Goal: Task Accomplishment & Management: Manage account settings

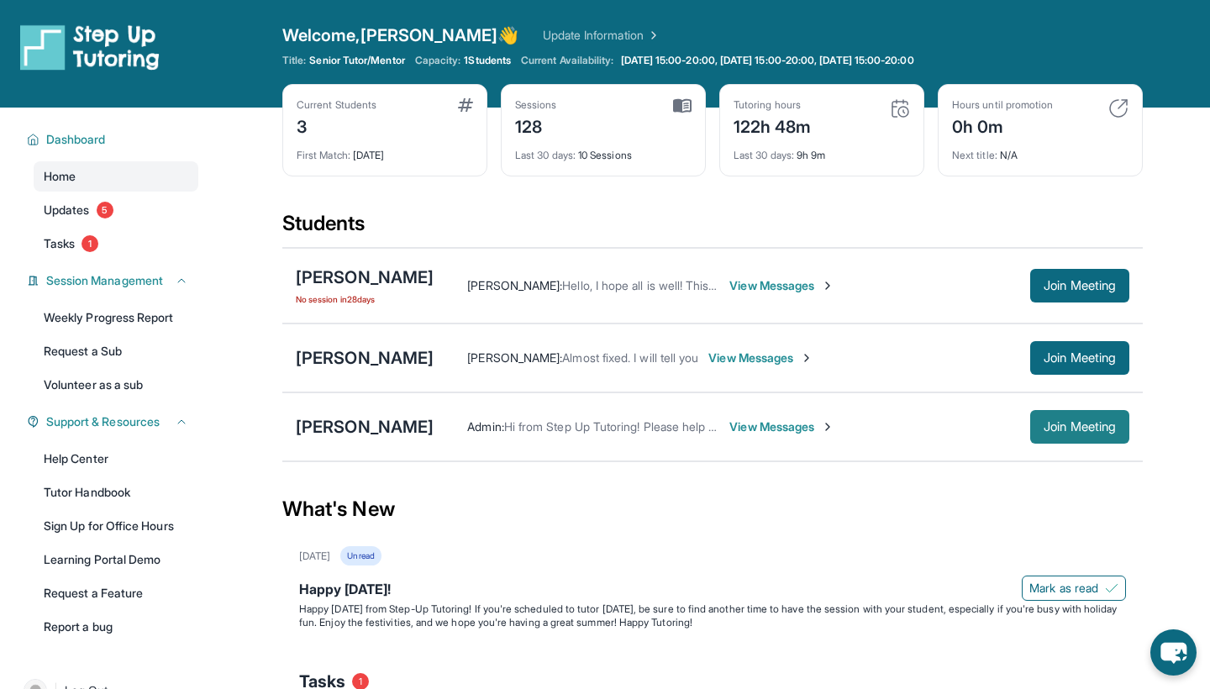
click at [1082, 426] on span "Join Meeting" at bounding box center [1080, 427] width 72 height 10
click at [388, 279] on div "[PERSON_NAME]" at bounding box center [365, 277] width 138 height 24
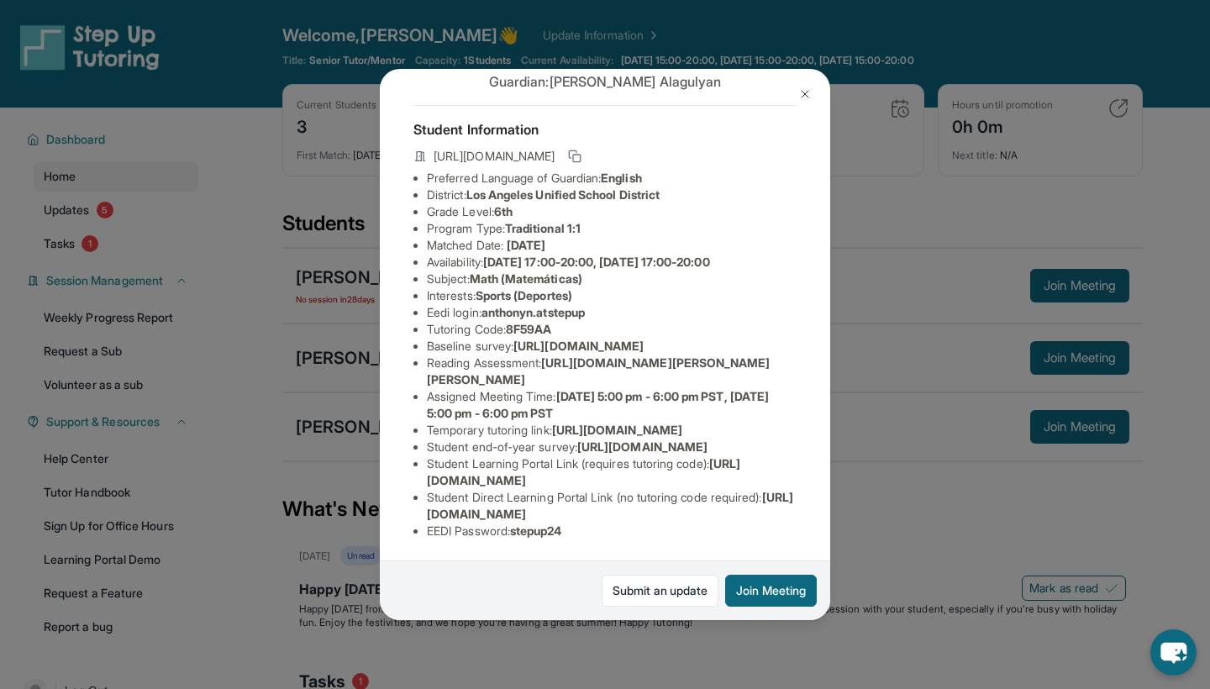
scroll to position [189, 0]
click at [690, 591] on link "Submit an update" at bounding box center [660, 591] width 117 height 32
click at [807, 85] on button at bounding box center [805, 94] width 34 height 34
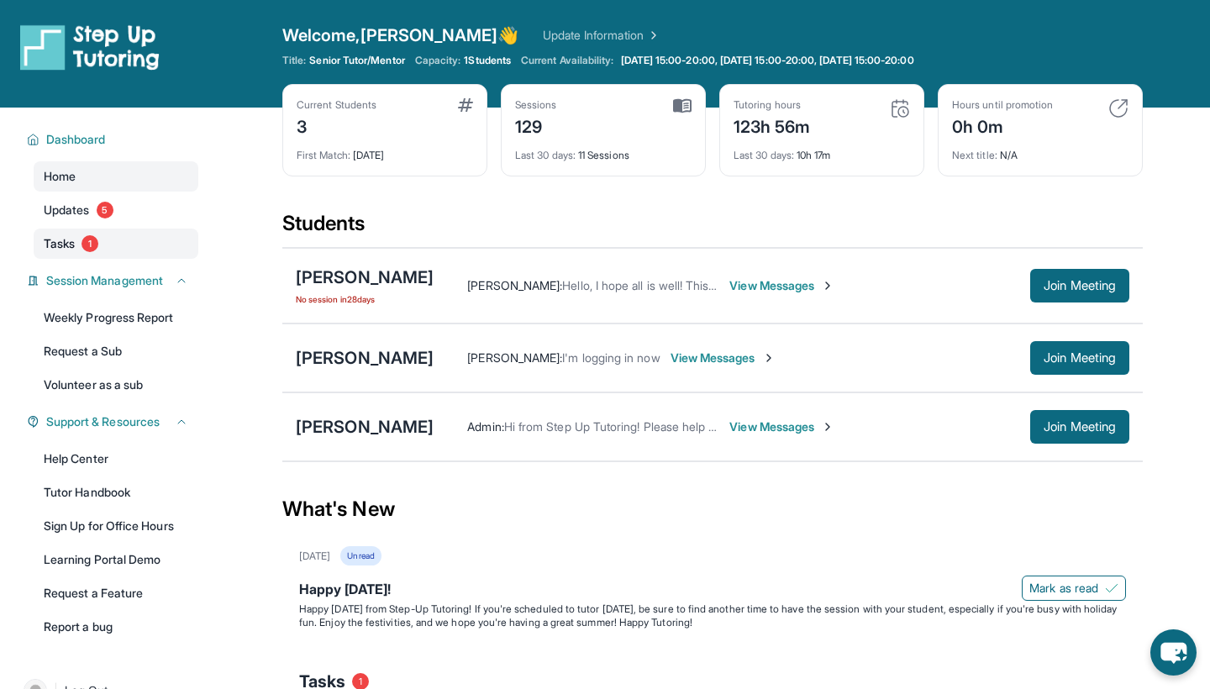
click at [92, 257] on link "Tasks 1" at bounding box center [116, 244] width 165 height 30
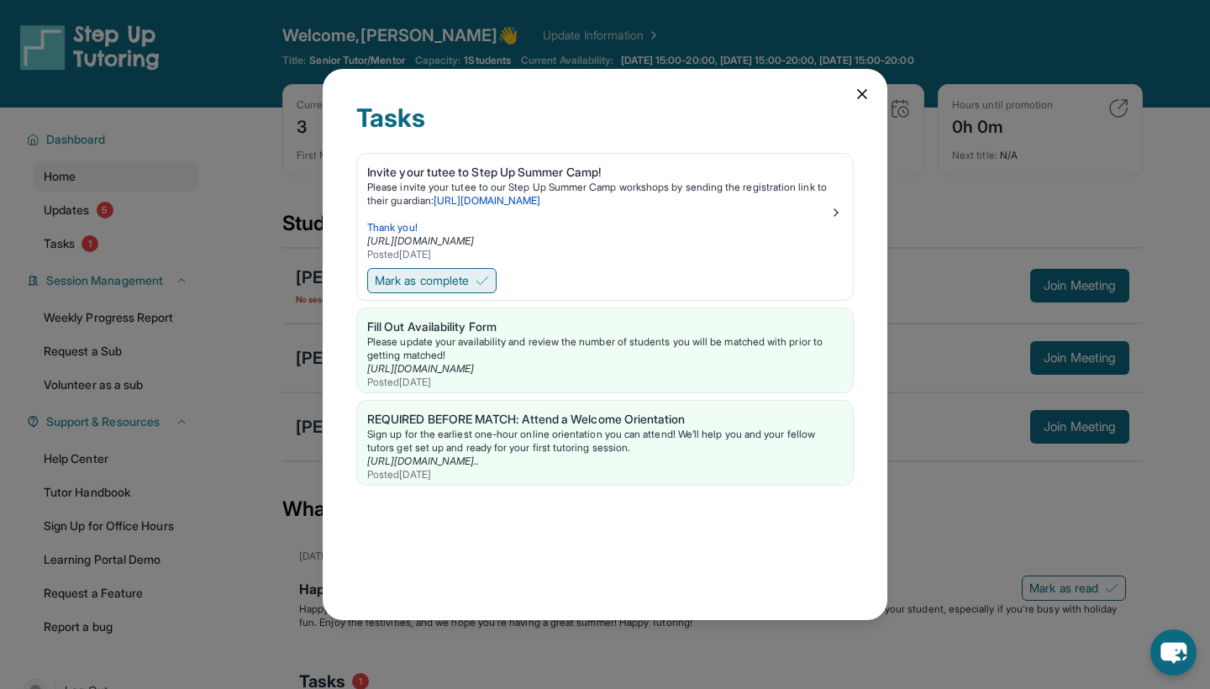
click at [422, 280] on span "Mark as complete" at bounding box center [422, 280] width 94 height 17
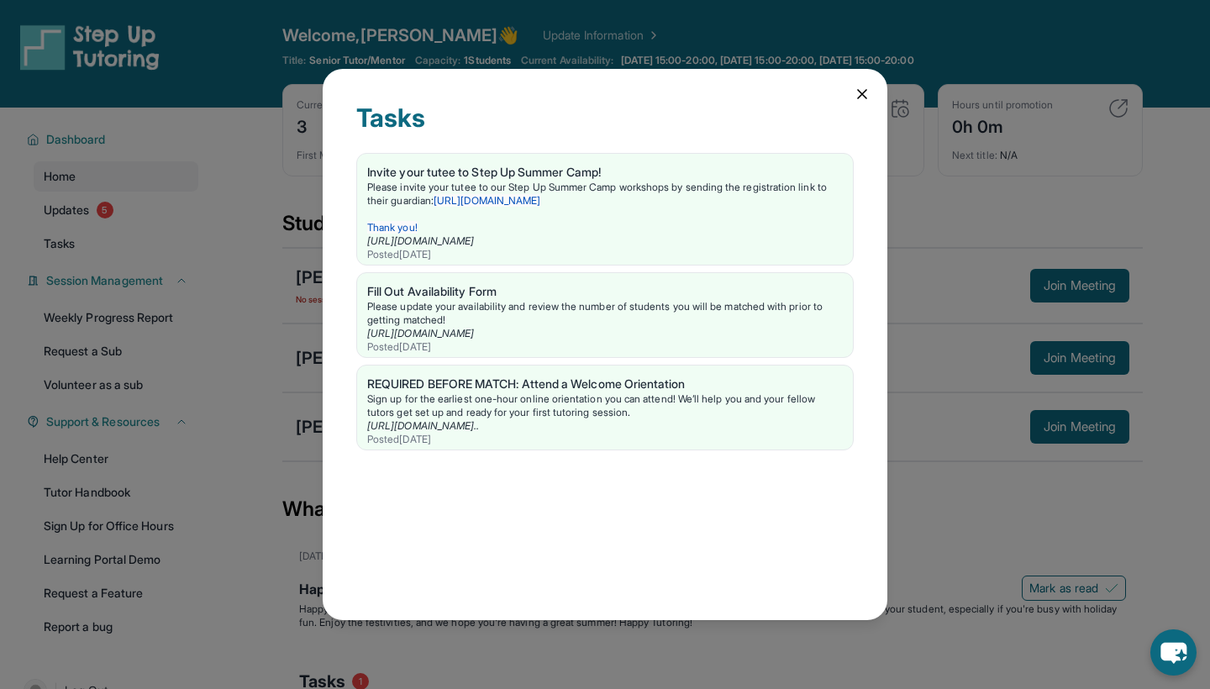
click at [66, 211] on div "Tasks Invite your tutee to Step Up Summer Camp! Please invite your tutee to our…" at bounding box center [605, 344] width 1210 height 689
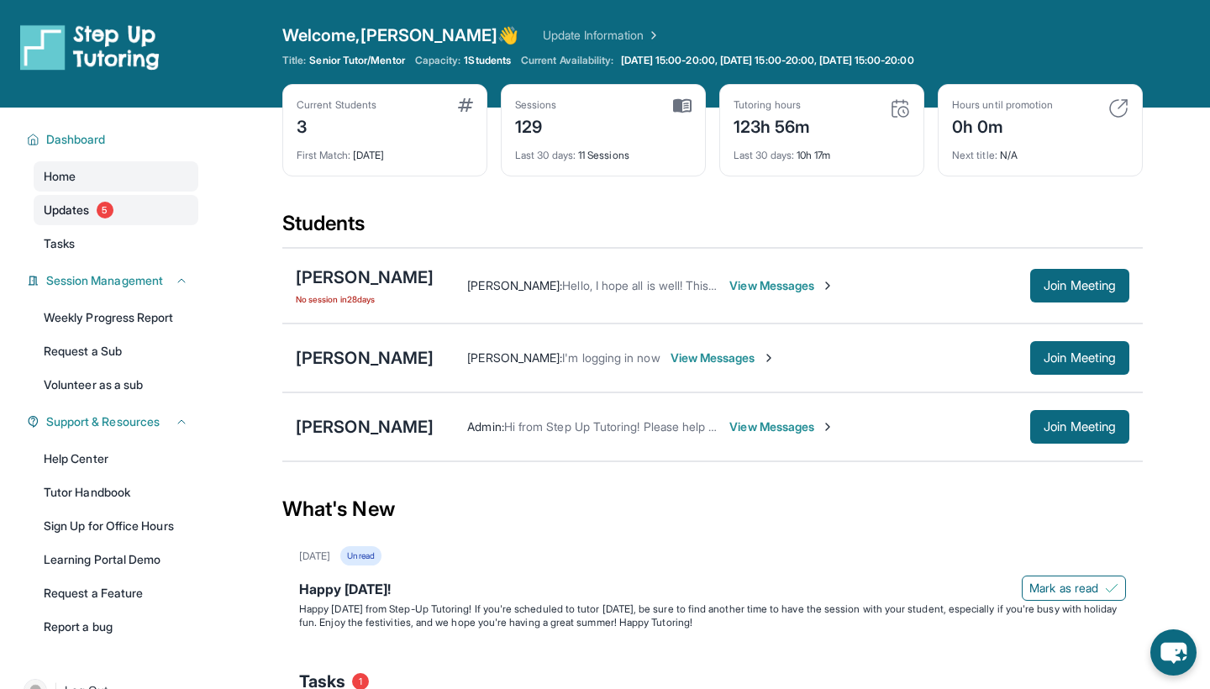
click at [92, 211] on link "Updates 5" at bounding box center [116, 210] width 165 height 30
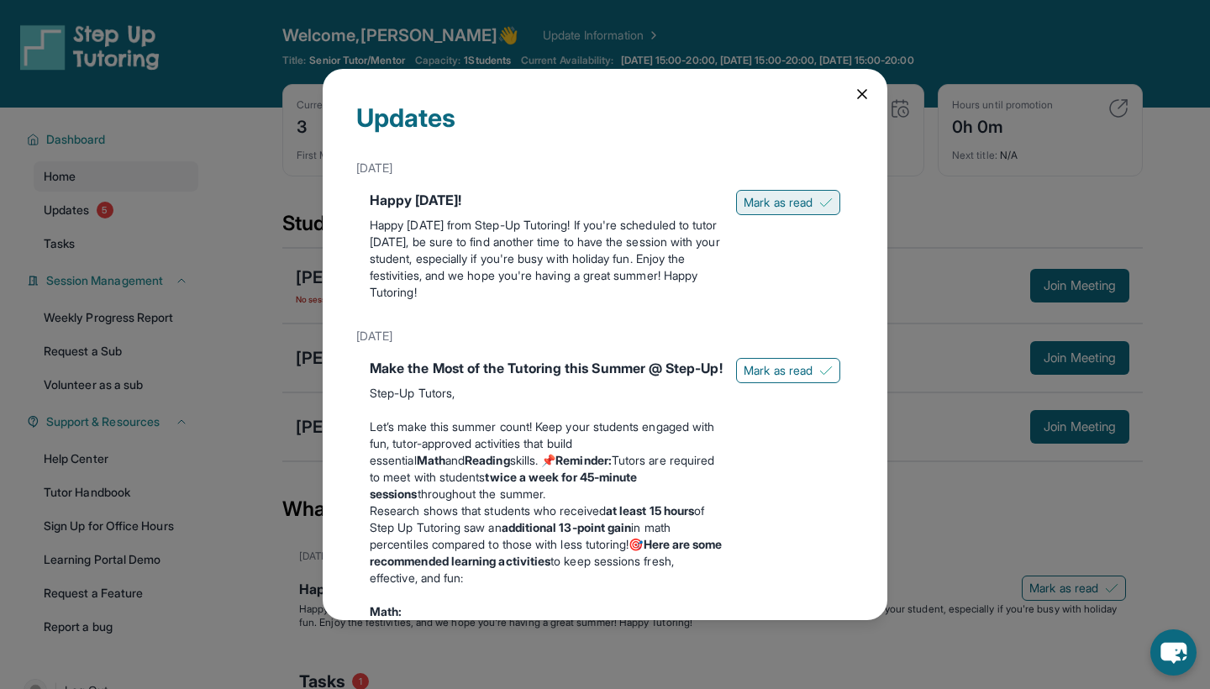
click at [767, 197] on span "Mark as read" at bounding box center [778, 202] width 69 height 17
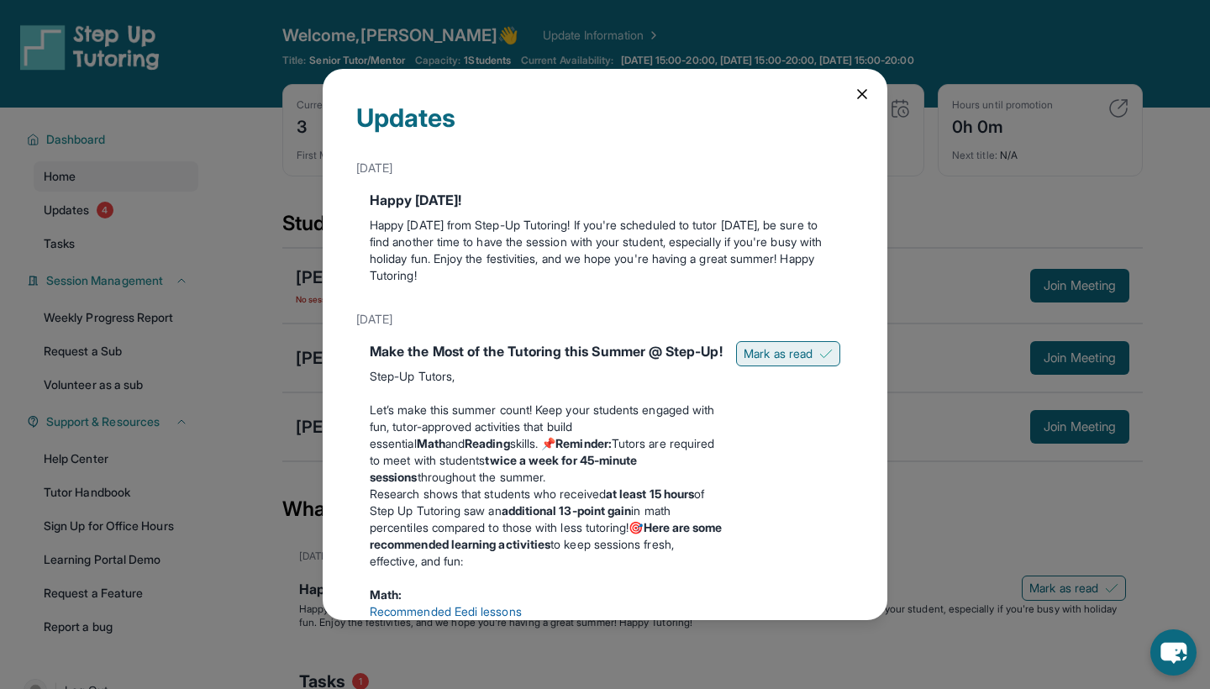
click at [800, 361] on span "Mark as read" at bounding box center [778, 353] width 69 height 17
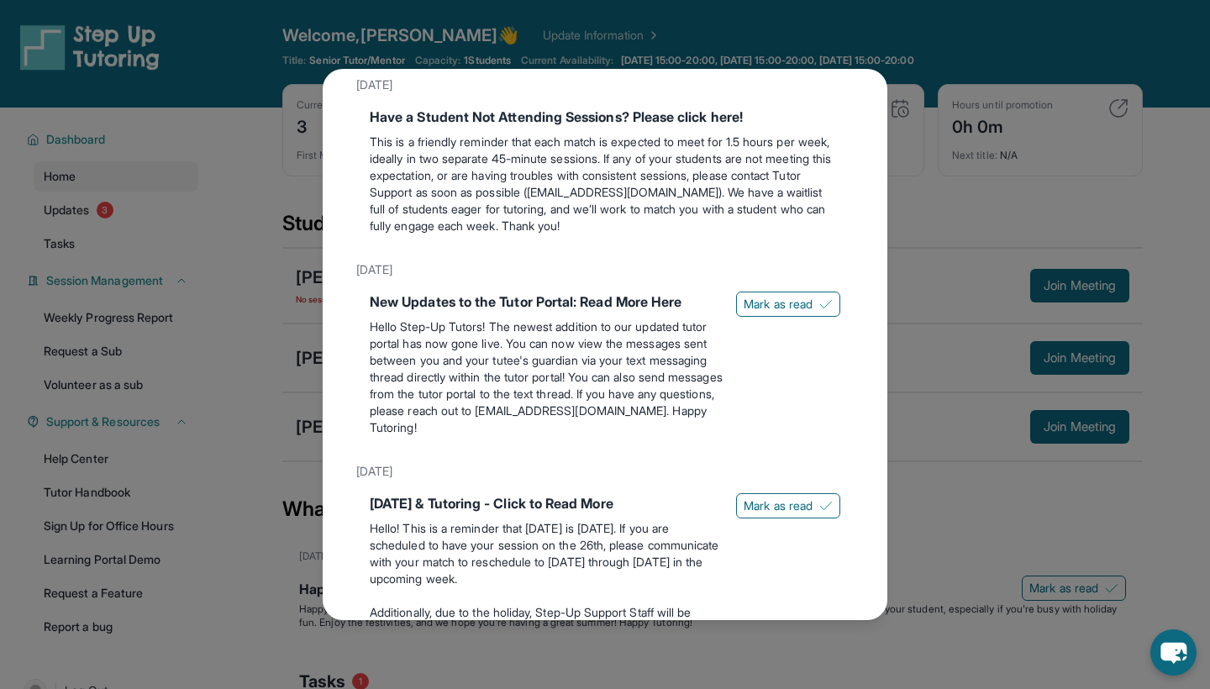
scroll to position [855, 0]
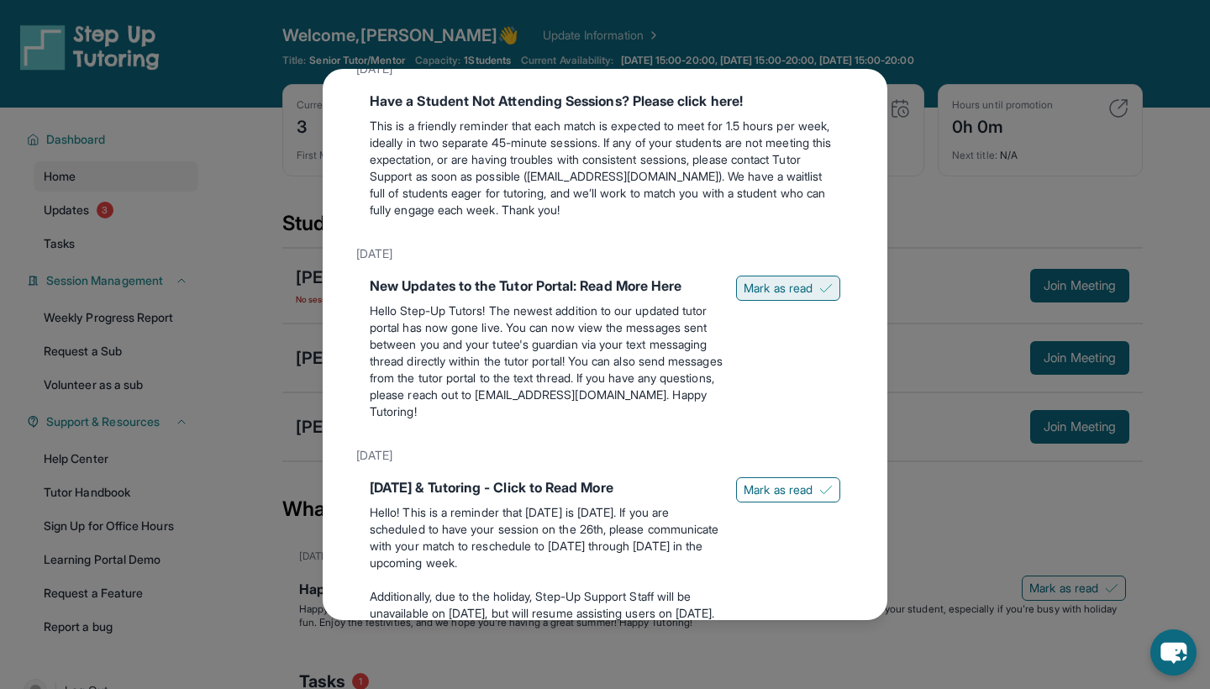
click at [796, 297] on span "Mark as read" at bounding box center [778, 288] width 69 height 17
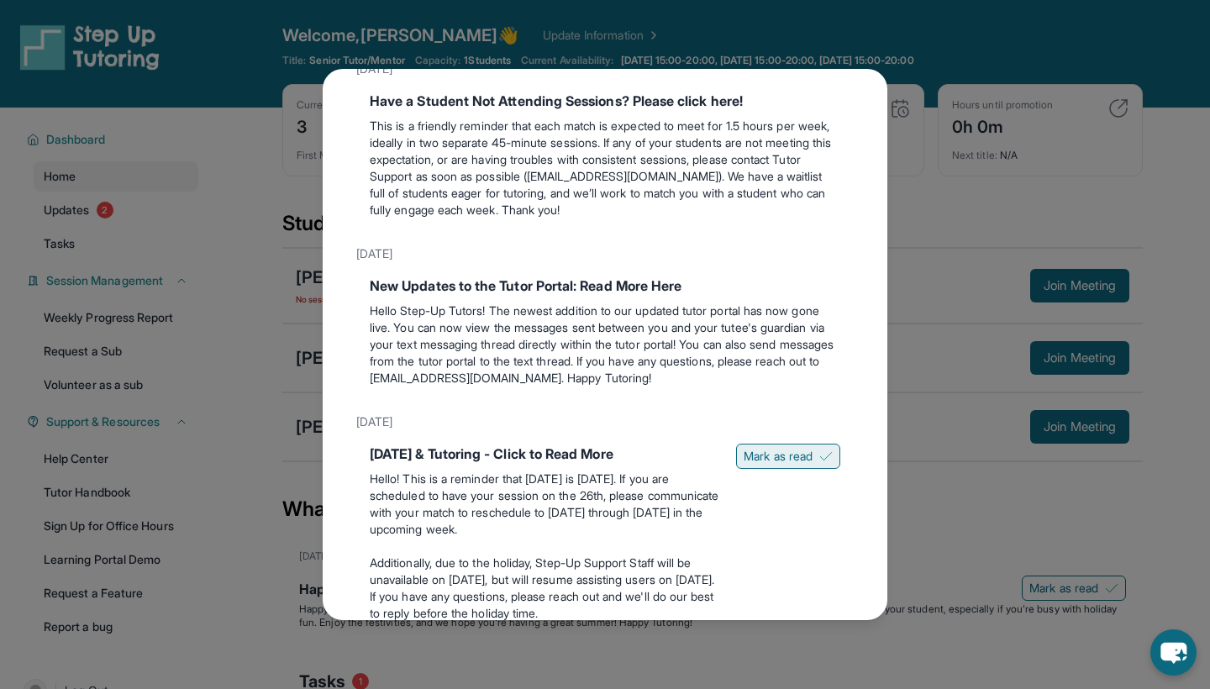
click at [796, 465] on span "Mark as read" at bounding box center [778, 456] width 69 height 17
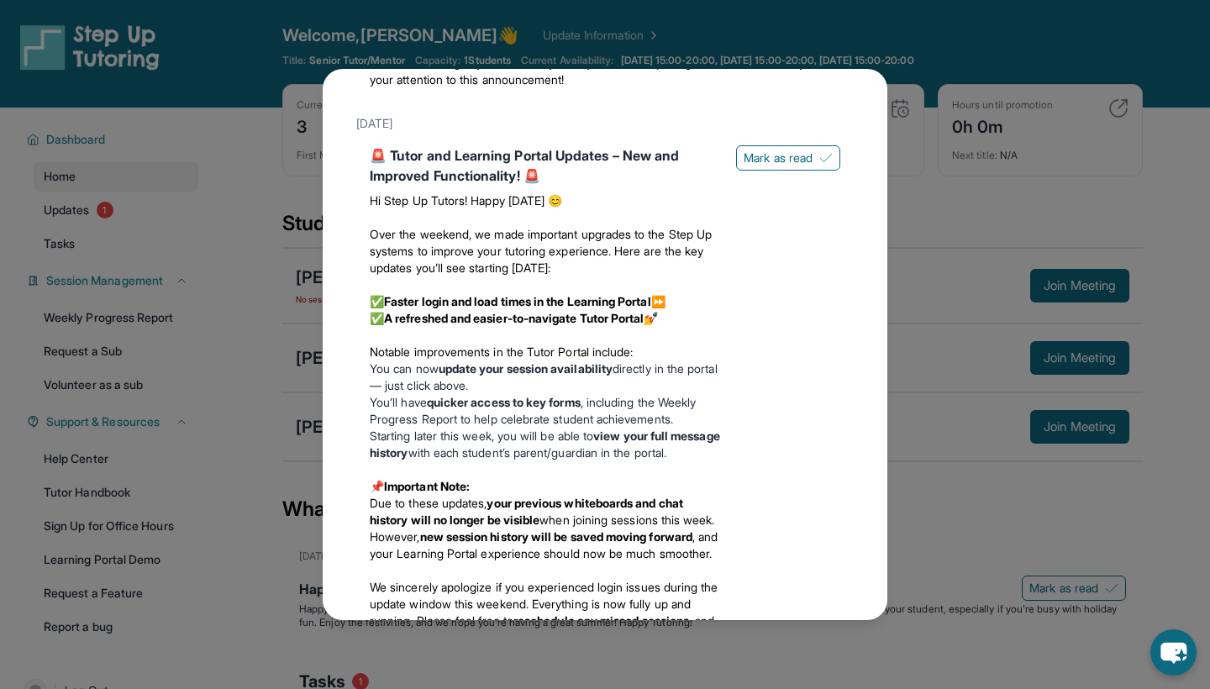
scroll to position [1539, 0]
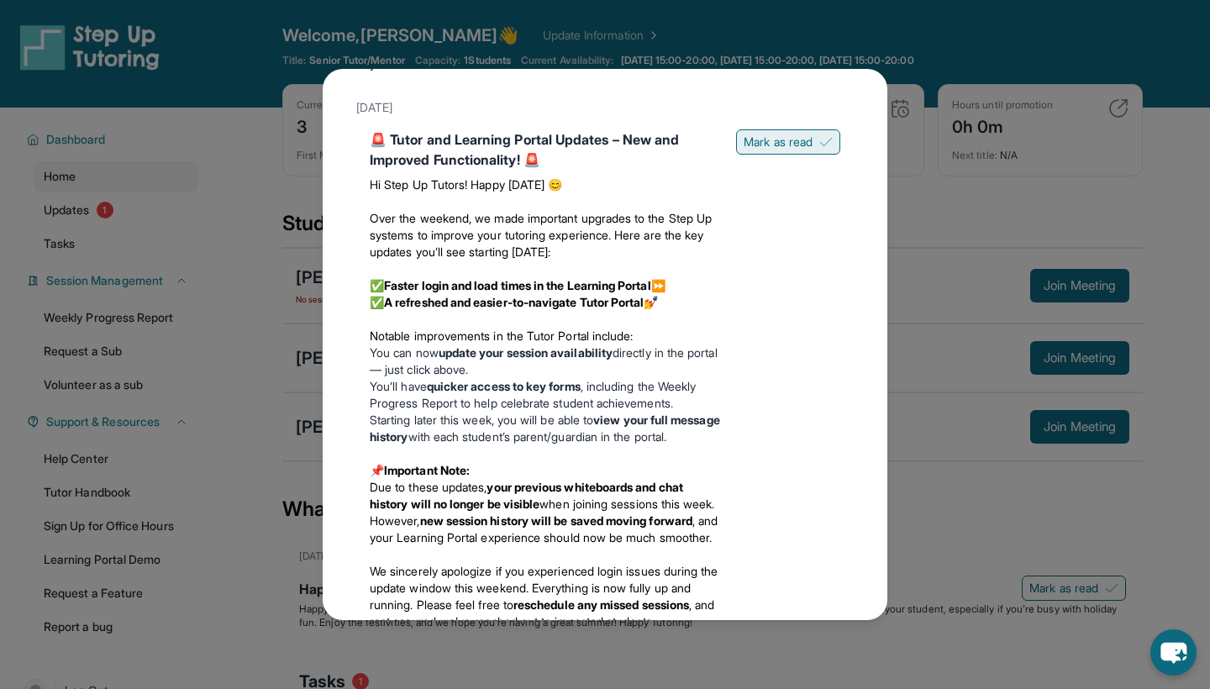
click at [767, 150] on span "Mark as read" at bounding box center [778, 142] width 69 height 17
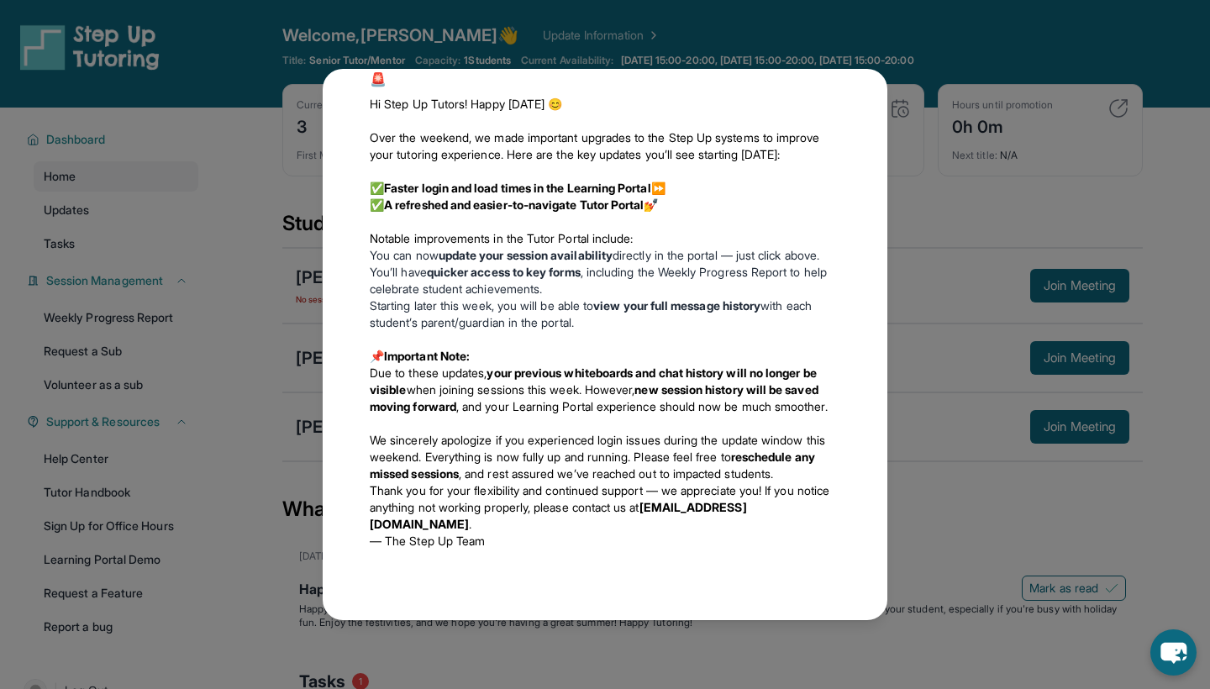
scroll to position [1687, 0]
click at [932, 317] on div "Updates [DATE] Happy [DATE]! Happy [DATE] from Step-Up Tutoring! If you're sche…" at bounding box center [605, 344] width 1210 height 689
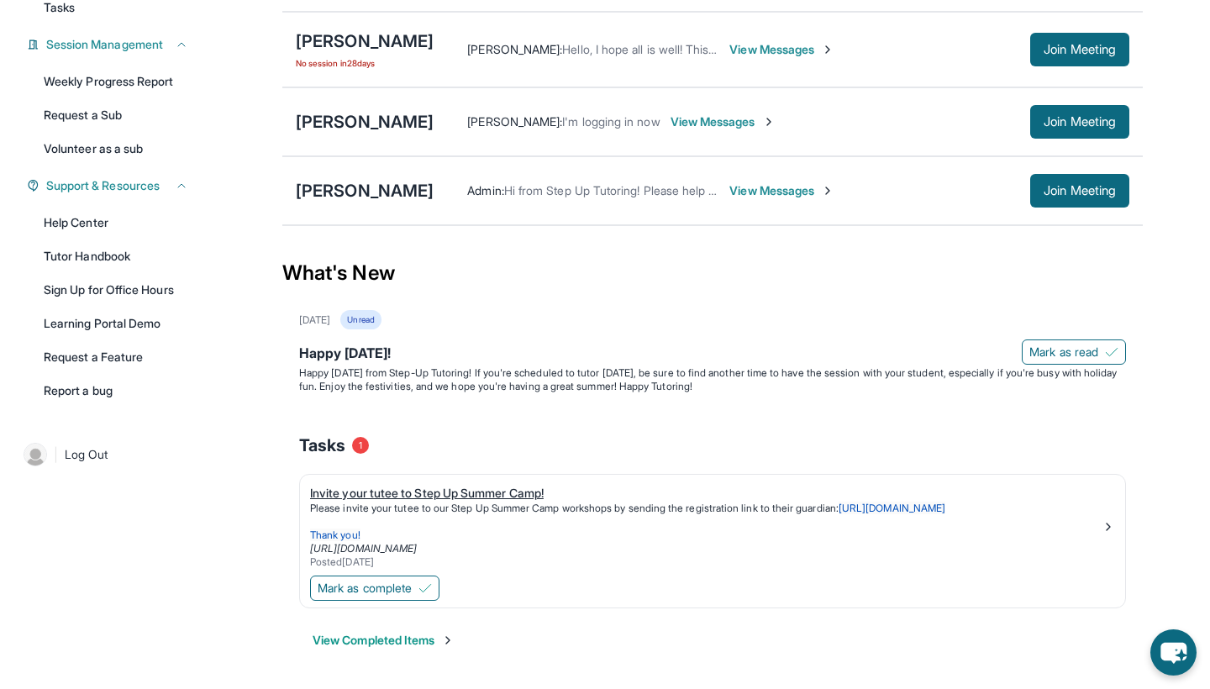
scroll to position [236, 0]
click at [412, 588] on span "Mark as complete" at bounding box center [365, 588] width 94 height 17
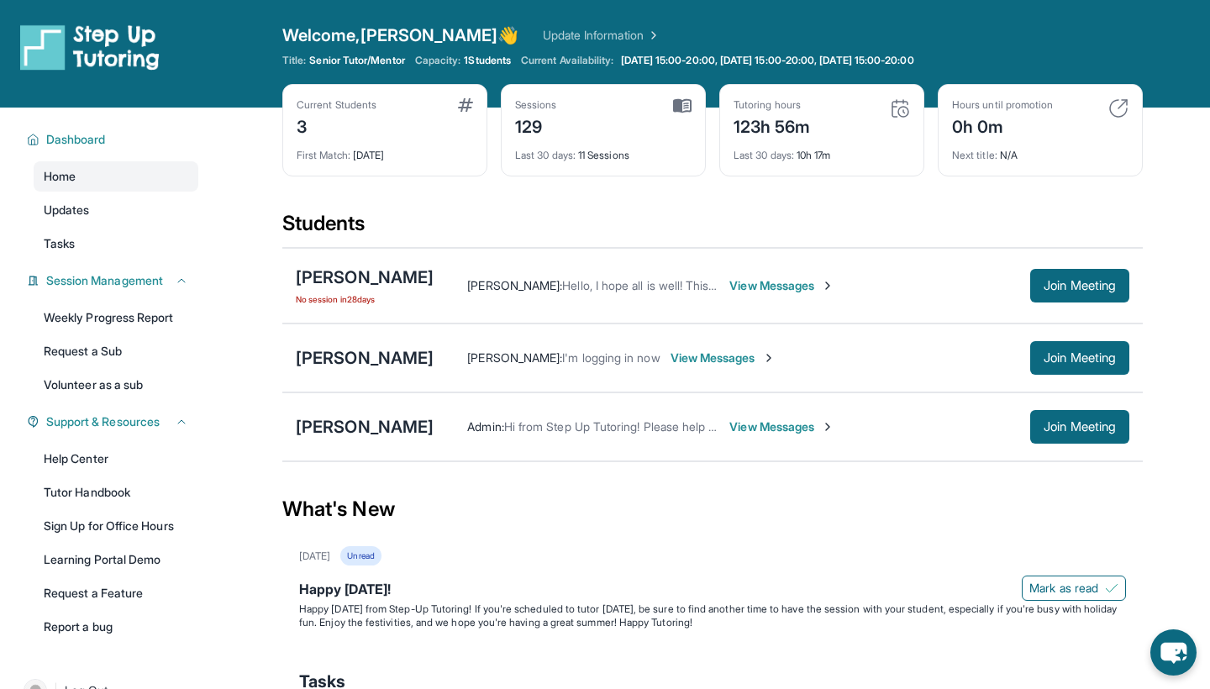
scroll to position [0, 0]
click at [150, 386] on link "Volunteer as a sub" at bounding box center [116, 385] width 165 height 30
click at [833, 286] on img at bounding box center [827, 285] width 13 height 13
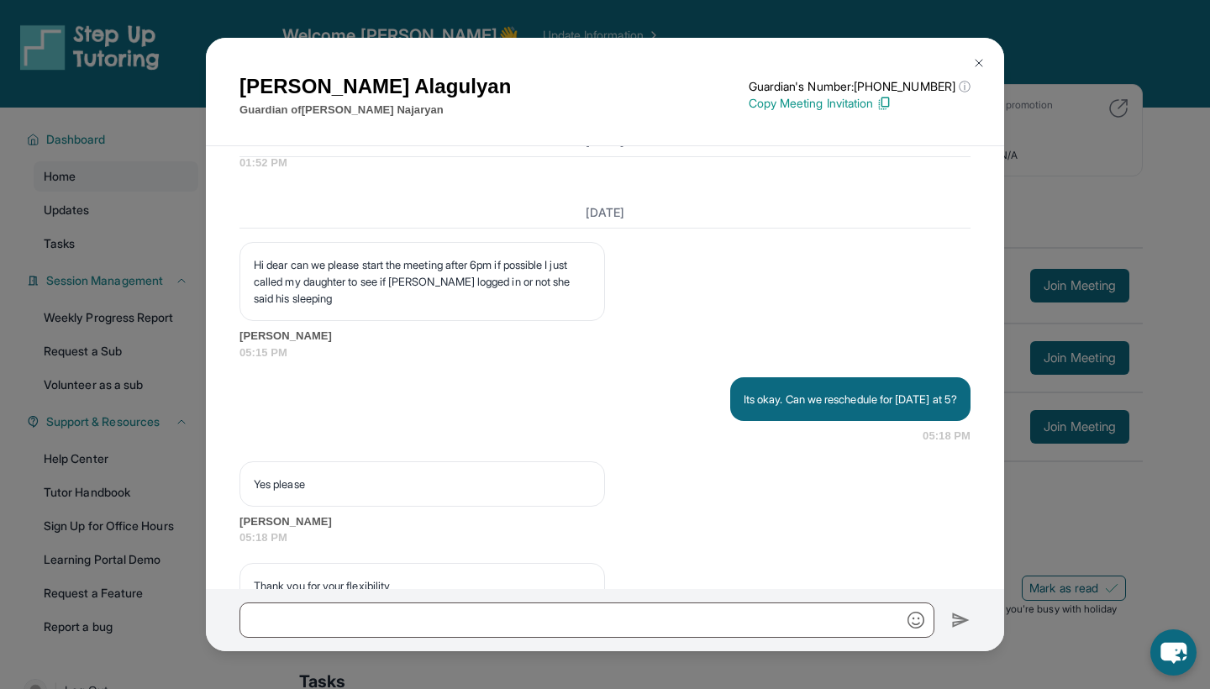
scroll to position [28538, 0]
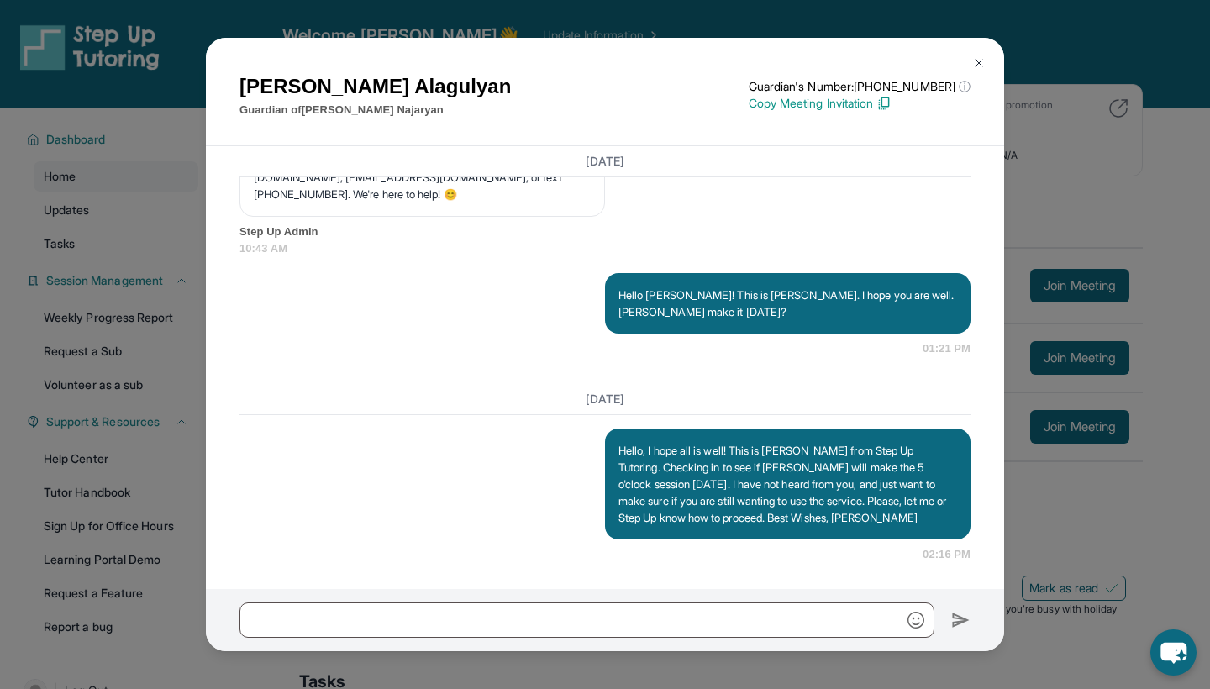
click at [974, 64] on img at bounding box center [978, 62] width 13 height 13
